Goal: Task Accomplishment & Management: Manage account settings

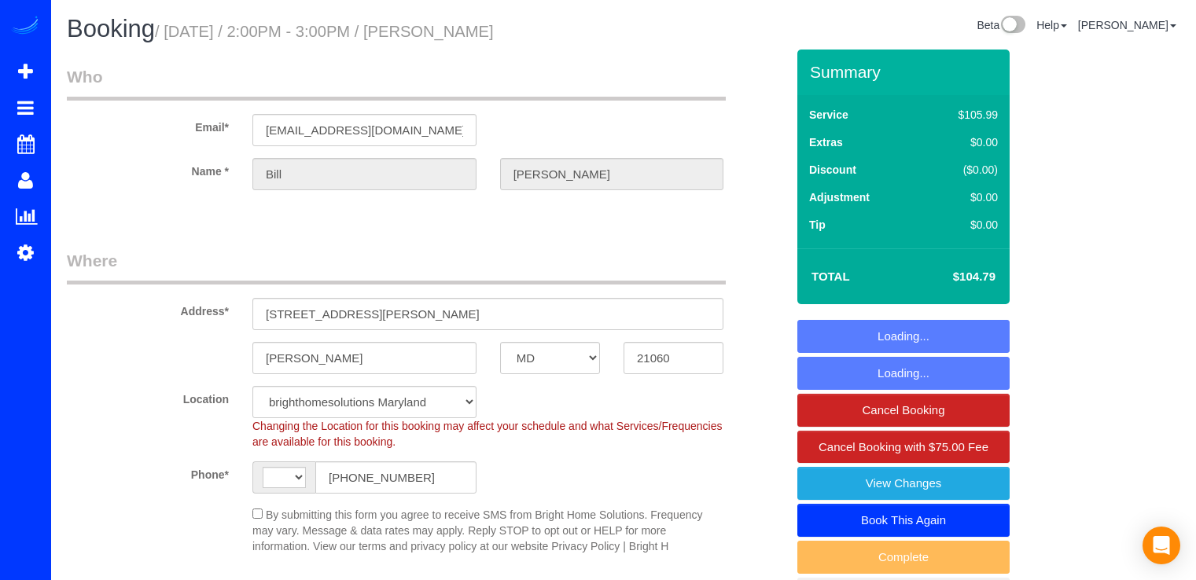
select select "MD"
select select "object:633"
select select "string:[GEOGRAPHIC_DATA]"
select select "string:fspay-6d463706-d65e-4bb3-9342-40bdd1052a27"
select select "spot1"
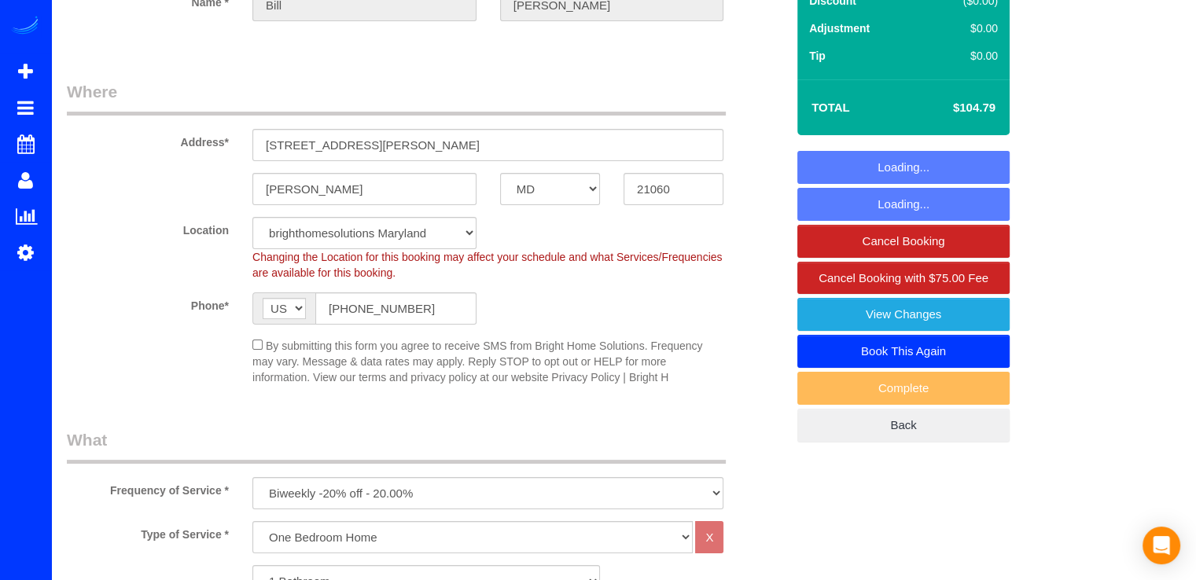
scroll to position [393, 0]
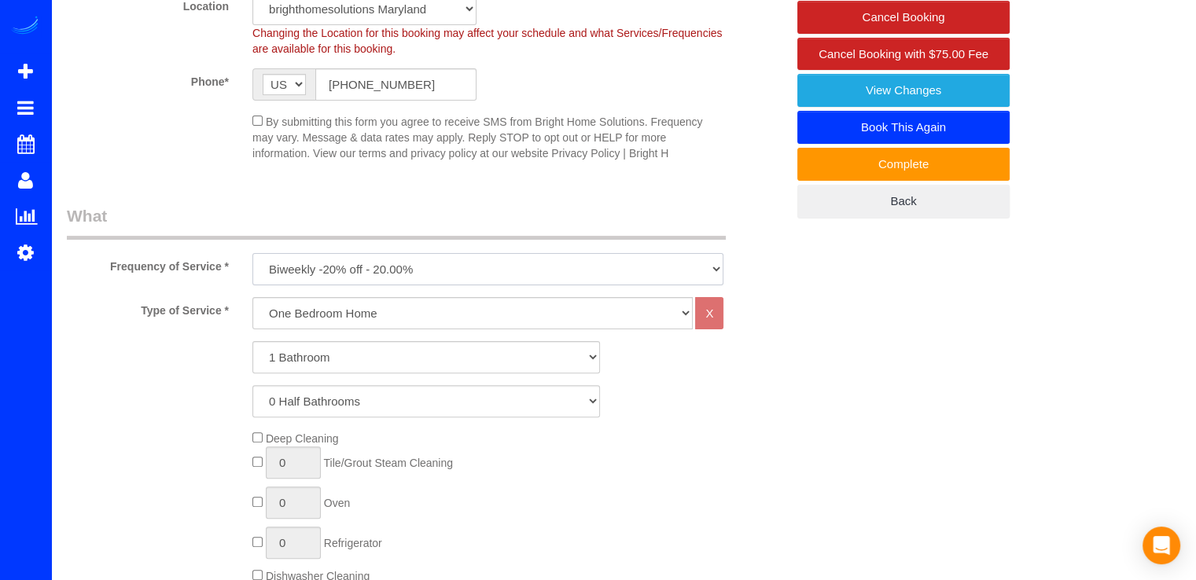
click at [388, 268] on select "Every Three Months triweekly -15% off - 15.00% Biweekly -20% off - 20.00% Month…" at bounding box center [487, 269] width 471 height 32
click at [252, 253] on select "Every Three Months triweekly -15% off - 15.00% Biweekly -20% off - 20.00% Month…" at bounding box center [487, 269] width 471 height 32
click at [355, 263] on select "Every Three Months triweekly -15% off - 15.00% Biweekly -20% off - 20.00% Month…" at bounding box center [487, 269] width 471 height 32
click at [352, 274] on select "Every Three Months triweekly -15% off - 15.00% Biweekly -20% off - 20.00% Month…" at bounding box center [487, 269] width 471 height 32
select select "object:633"
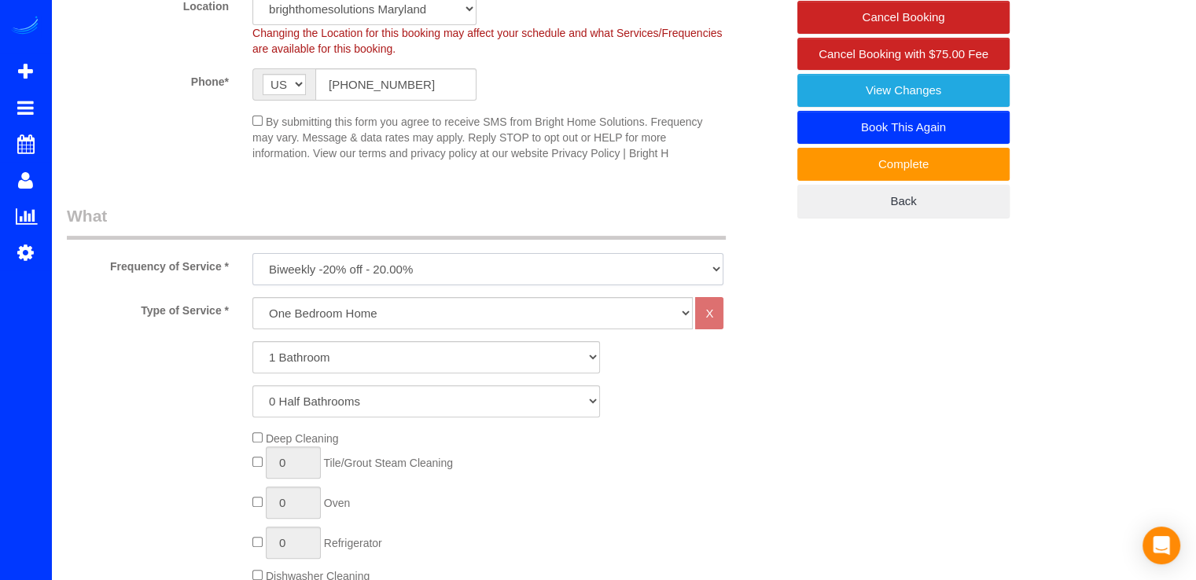
click at [252, 253] on select "Every Three Months triweekly -15% off - 15.00% Biweekly -20% off - 20.00% Month…" at bounding box center [487, 269] width 471 height 32
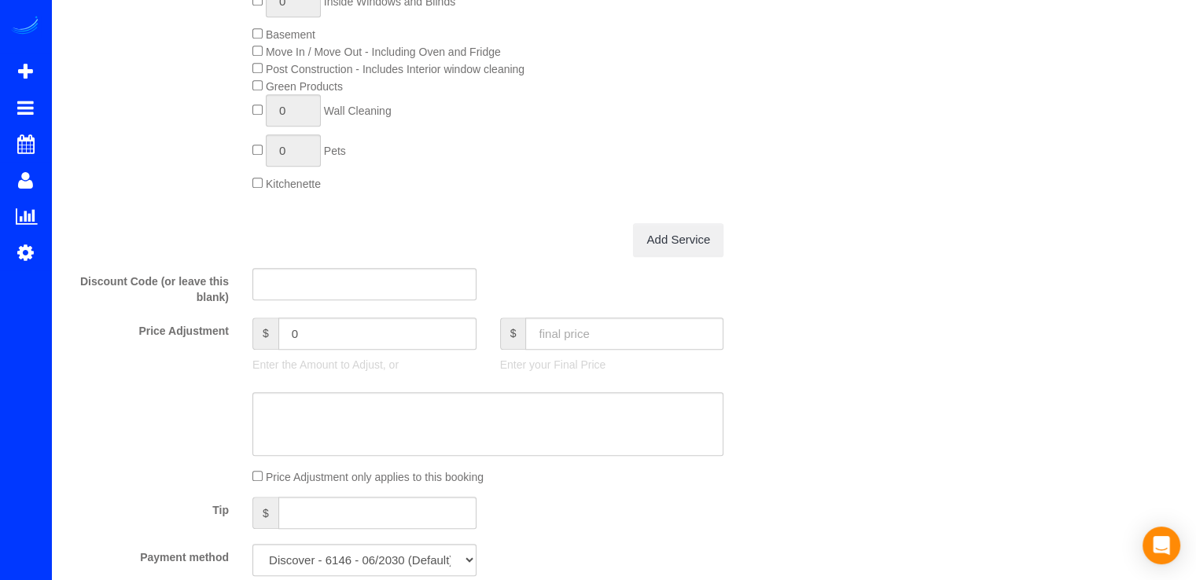
scroll to position [1101, 0]
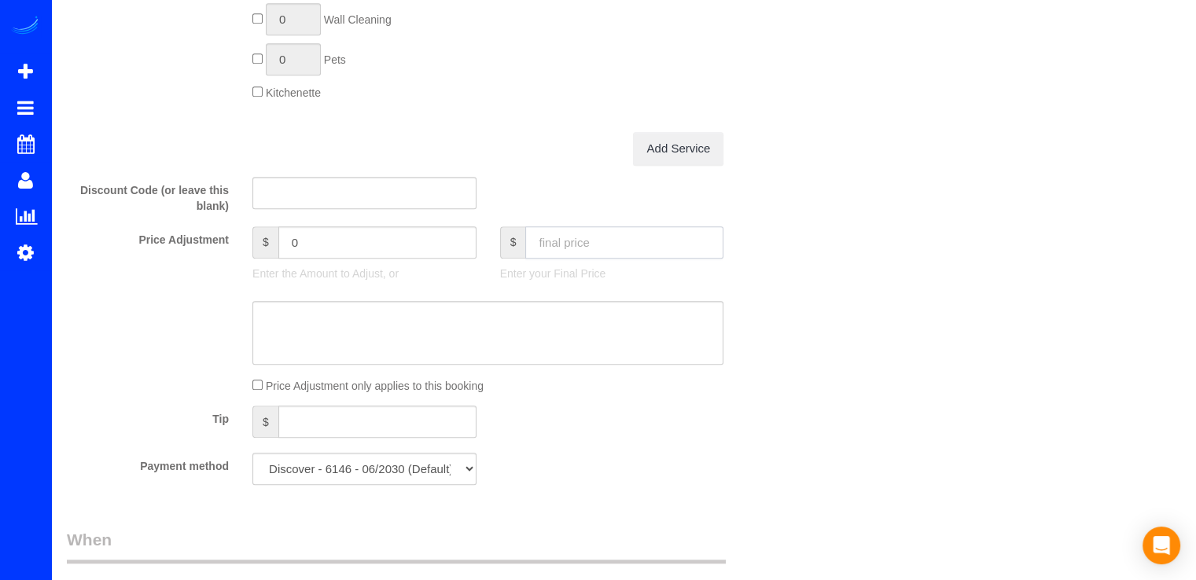
click at [582, 255] on input "text" at bounding box center [624, 242] width 198 height 32
type input "91.69"
type input "-13.1"
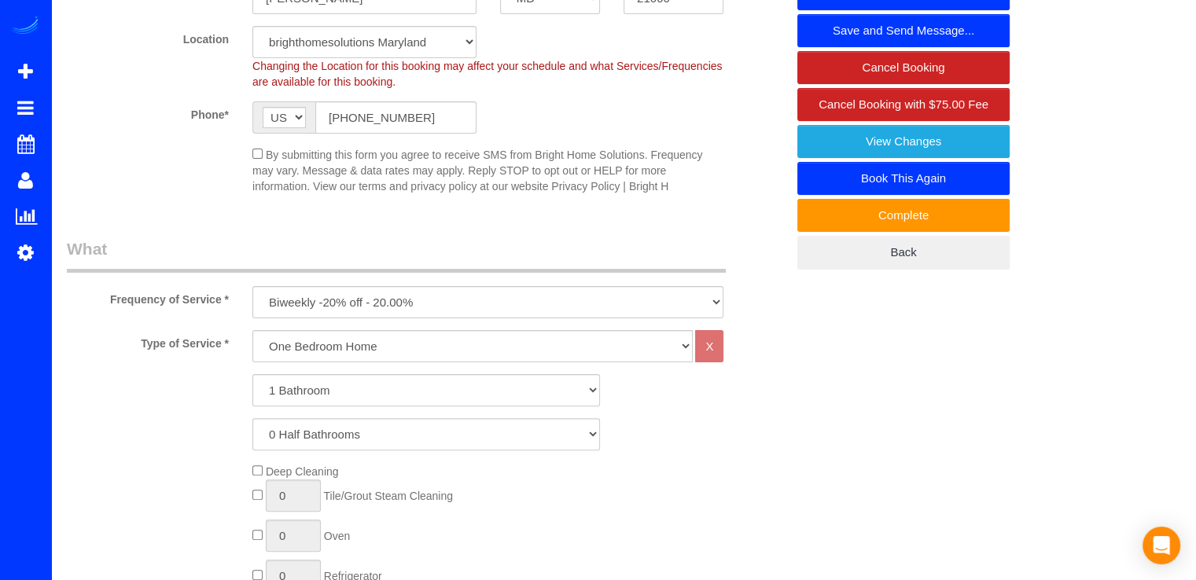
scroll to position [0, 0]
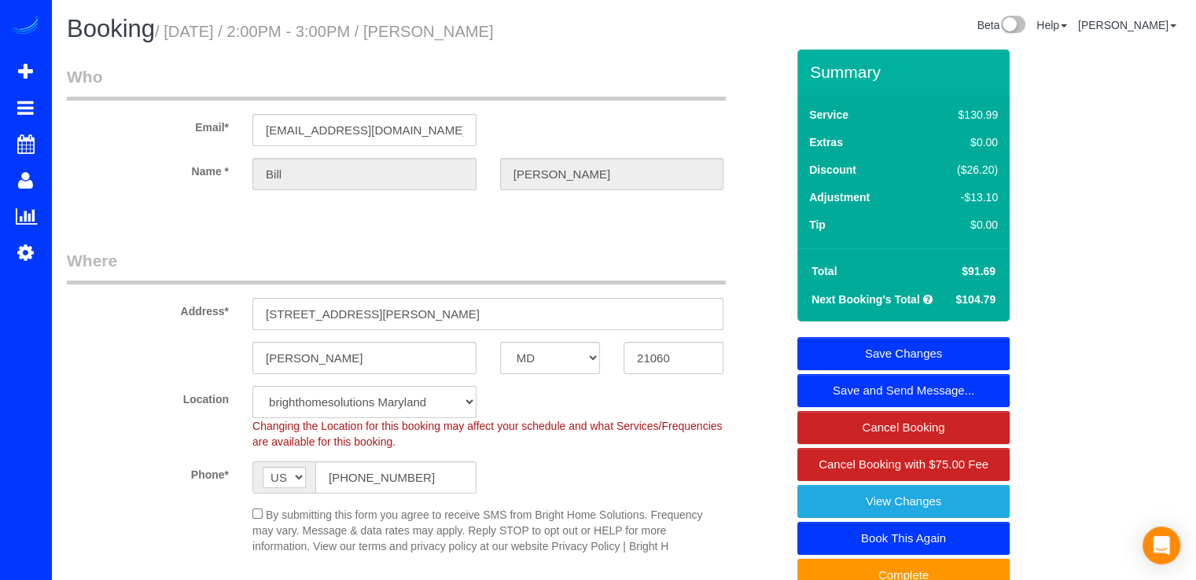
click at [968, 347] on link "Save Changes" at bounding box center [903, 353] width 212 height 33
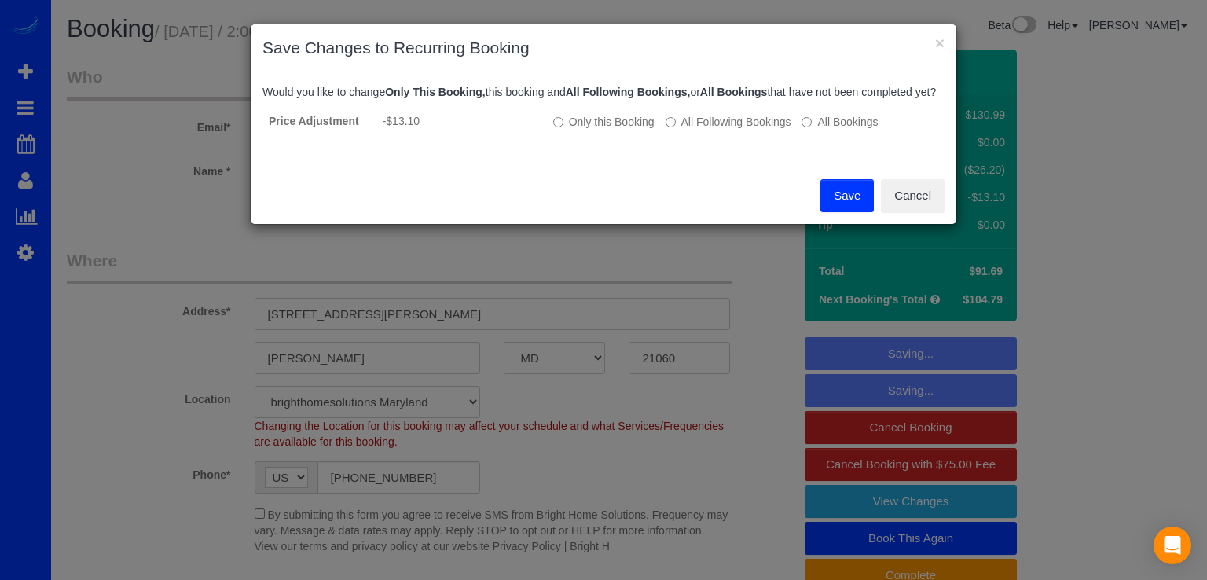
click at [840, 212] on button "Save" at bounding box center [847, 195] width 53 height 33
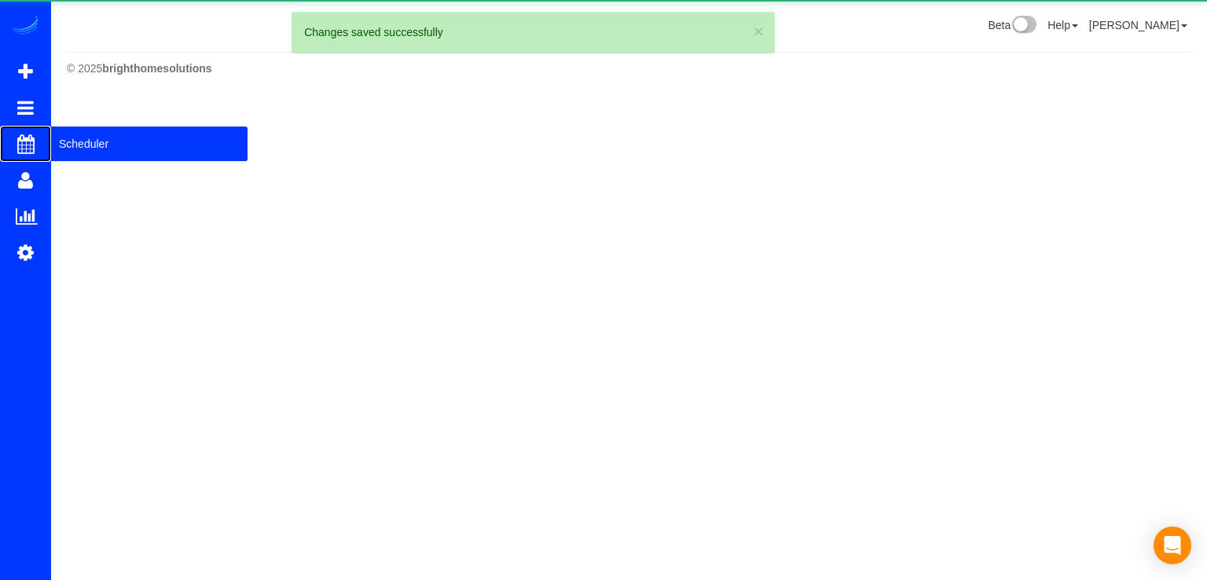
click at [79, 149] on span "Scheduler" at bounding box center [149, 144] width 197 height 36
